Goal: Task Accomplishment & Management: Manage account settings

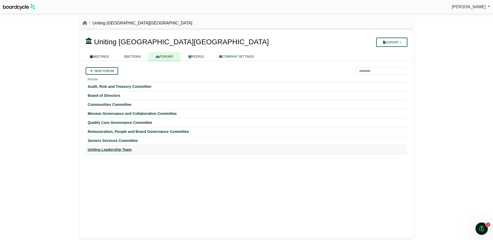
click at [120, 150] on div "Uniting Leadership Team" at bounding box center [247, 150] width 318 height 5
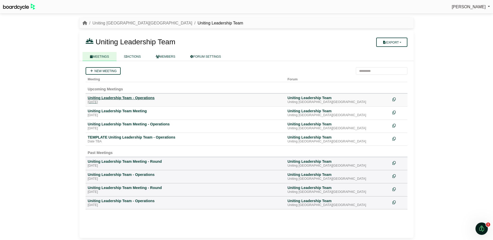
click at [117, 98] on div "Uniting Leadership Team - Operations" at bounding box center [186, 98] width 196 height 5
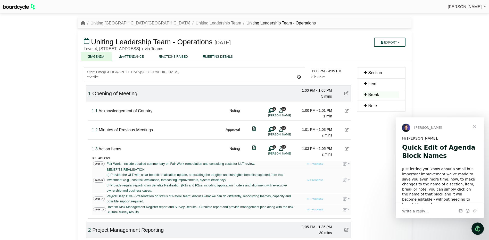
click at [125, 110] on span "Acknowledgement of Country" at bounding box center [126, 111] width 54 height 4
click at [468, 212] on icon "Open conversation and reply" at bounding box center [468, 212] width 1 height 0
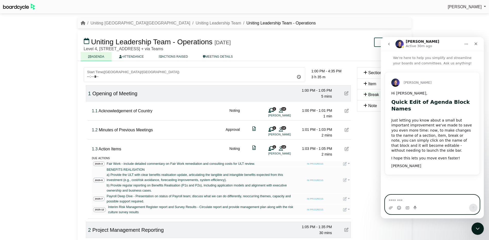
click at [400, 208] on icon "Emoji picker" at bounding box center [399, 208] width 4 height 4
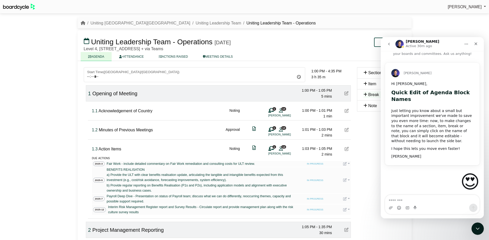
click at [478, 42] on div "Close" at bounding box center [476, 43] width 9 height 9
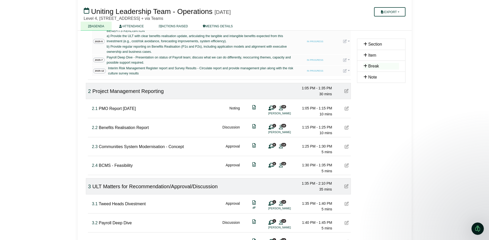
scroll to position [155, 0]
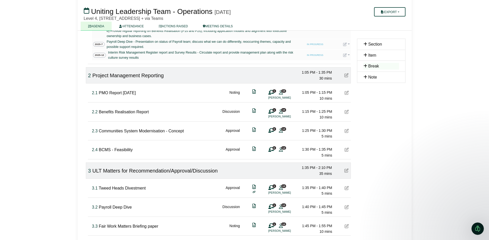
click at [135, 130] on span "Communities System Modernisation - Concept" at bounding box center [141, 131] width 85 height 4
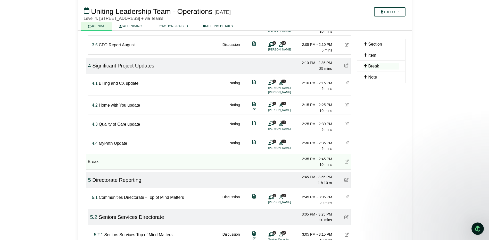
scroll to position [387, 0]
